Goal: Check status: Check status

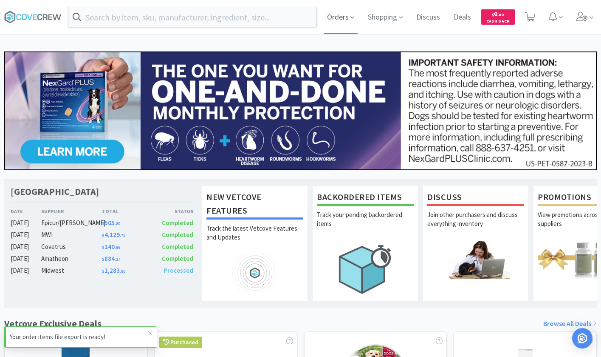
click at [339, 17] on span "Orders" at bounding box center [341, 17] width 34 height 34
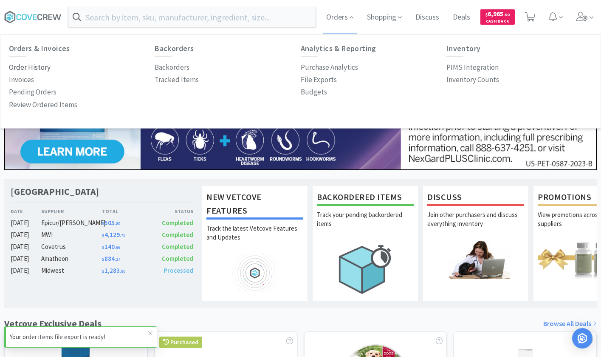
click at [40, 66] on p "Order History" at bounding box center [30, 67] width 42 height 11
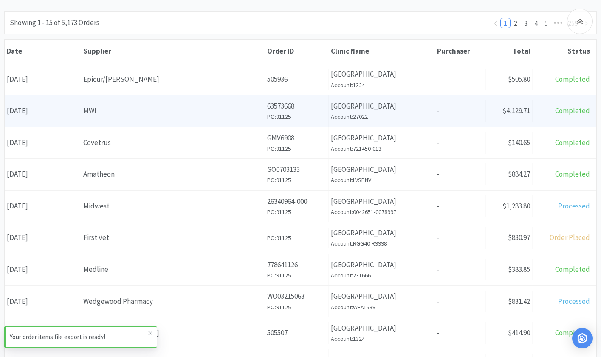
scroll to position [128, 0]
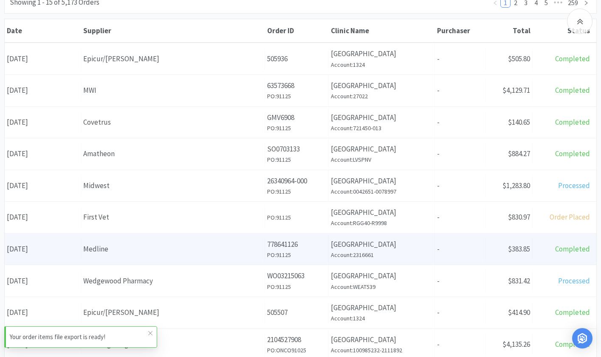
click at [115, 249] on div "Medline" at bounding box center [172, 248] width 179 height 11
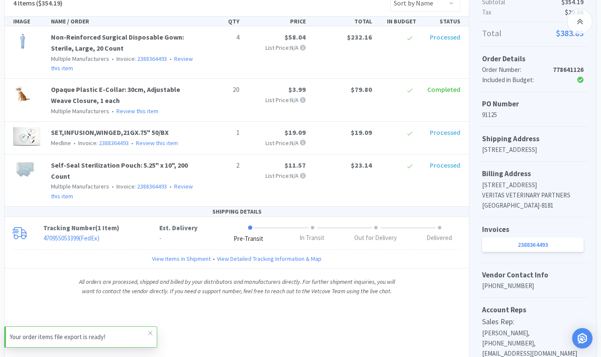
scroll to position [290, 0]
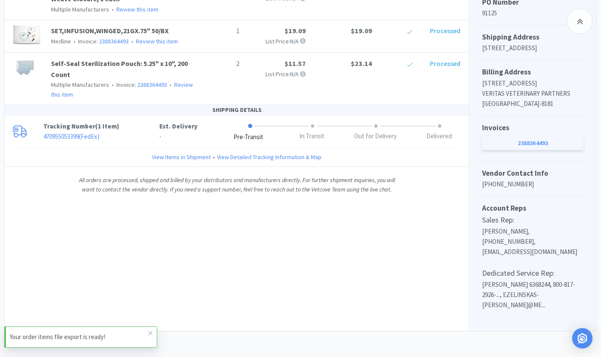
click at [530, 150] on link "2388364493" at bounding box center [533, 143] width 102 height 14
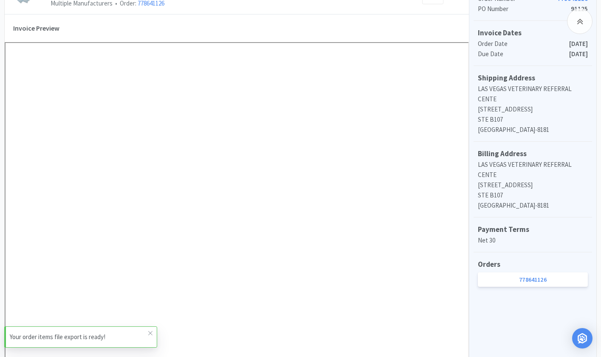
scroll to position [298, 0]
